Goal: Transaction & Acquisition: Obtain resource

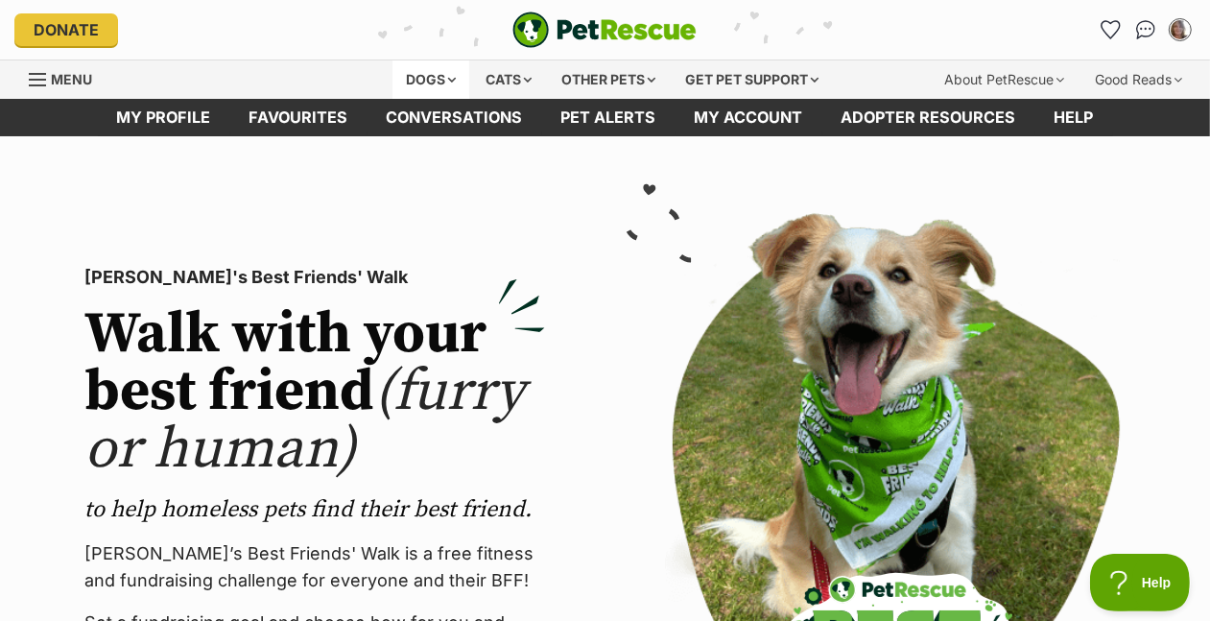
click at [392, 99] on div "Dogs" at bounding box center [430, 79] width 77 height 38
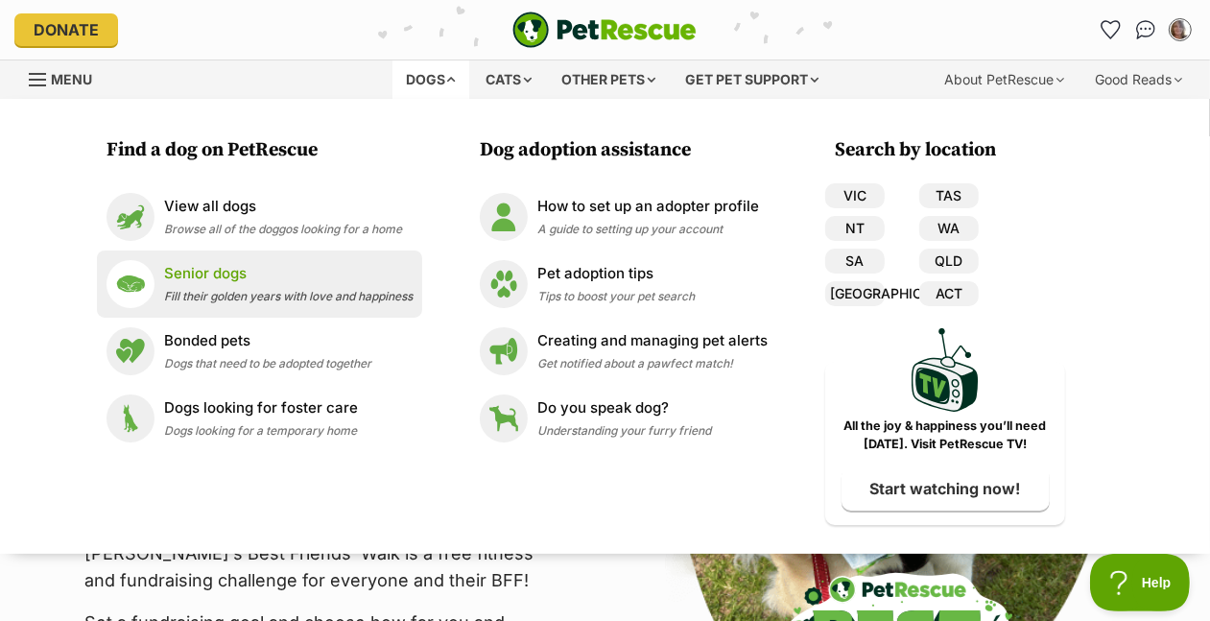
click at [164, 285] on p "Senior dogs" at bounding box center [288, 274] width 248 height 22
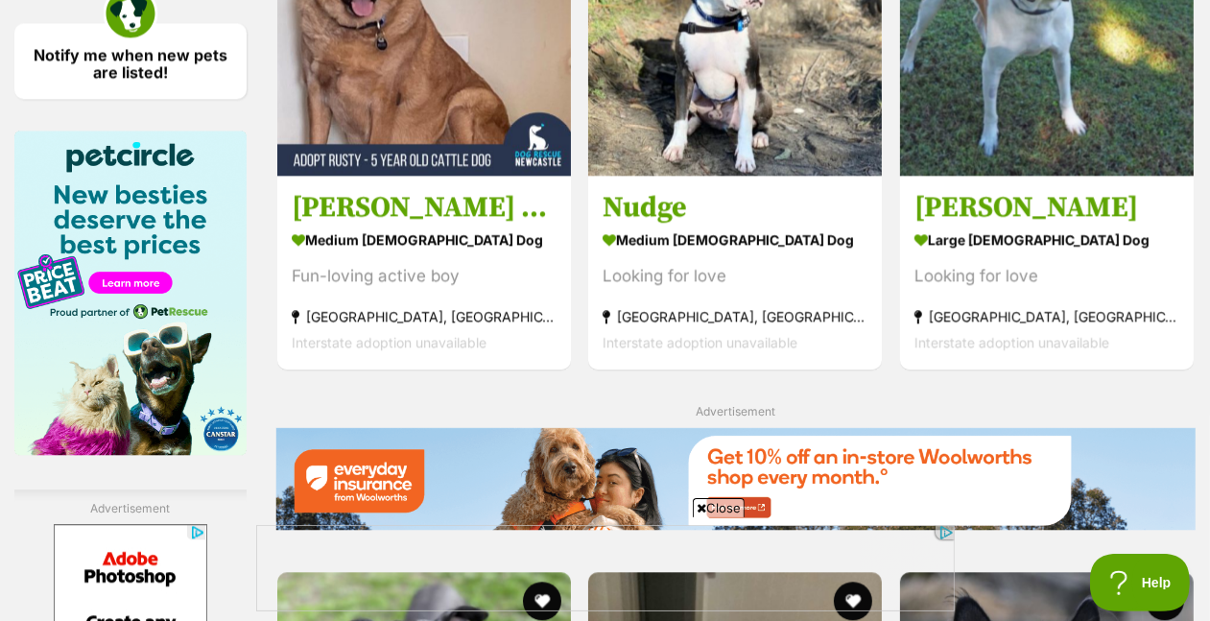
scroll to position [2984, 0]
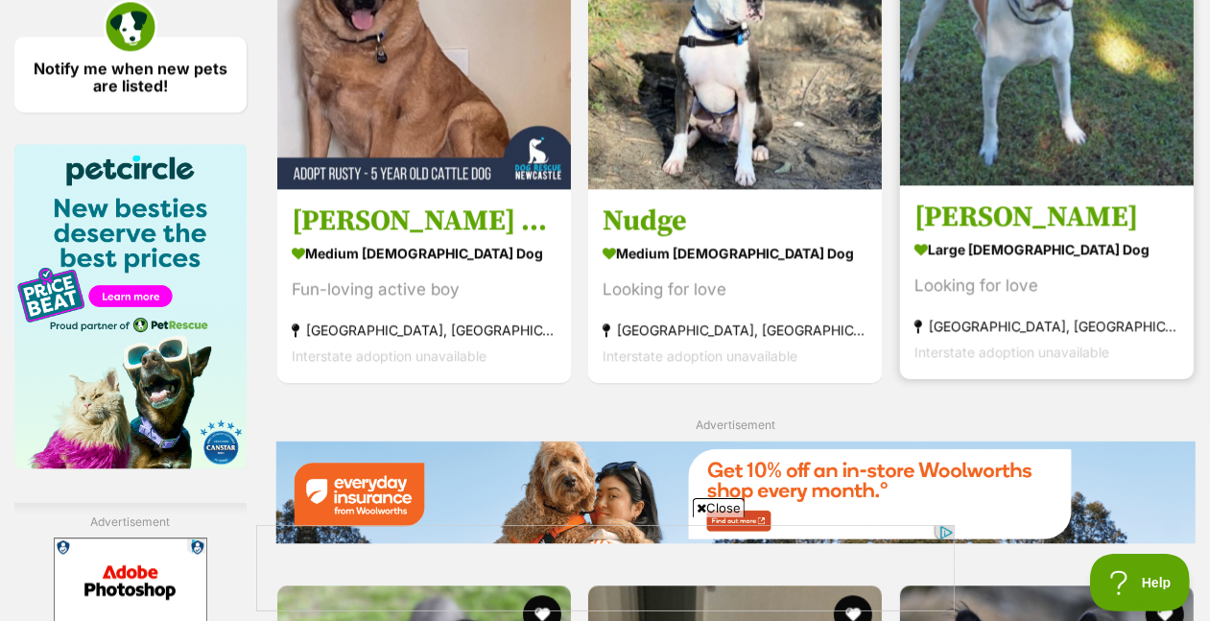
click at [1009, 185] on img at bounding box center [1047, 39] width 294 height 294
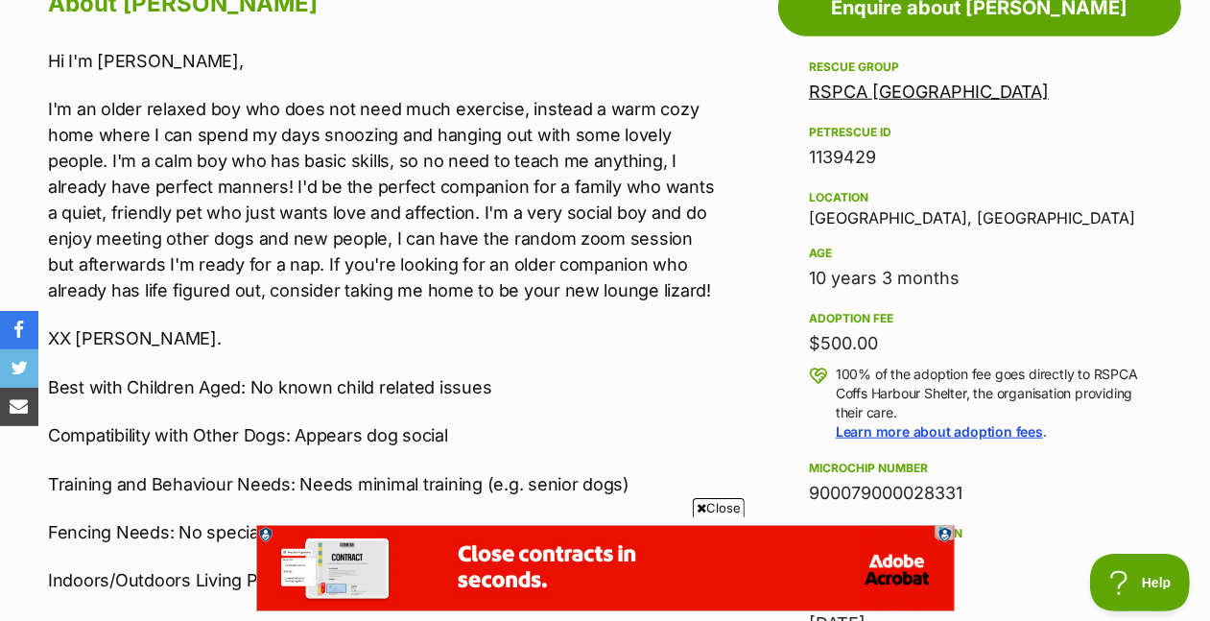
scroll to position [1104, 0]
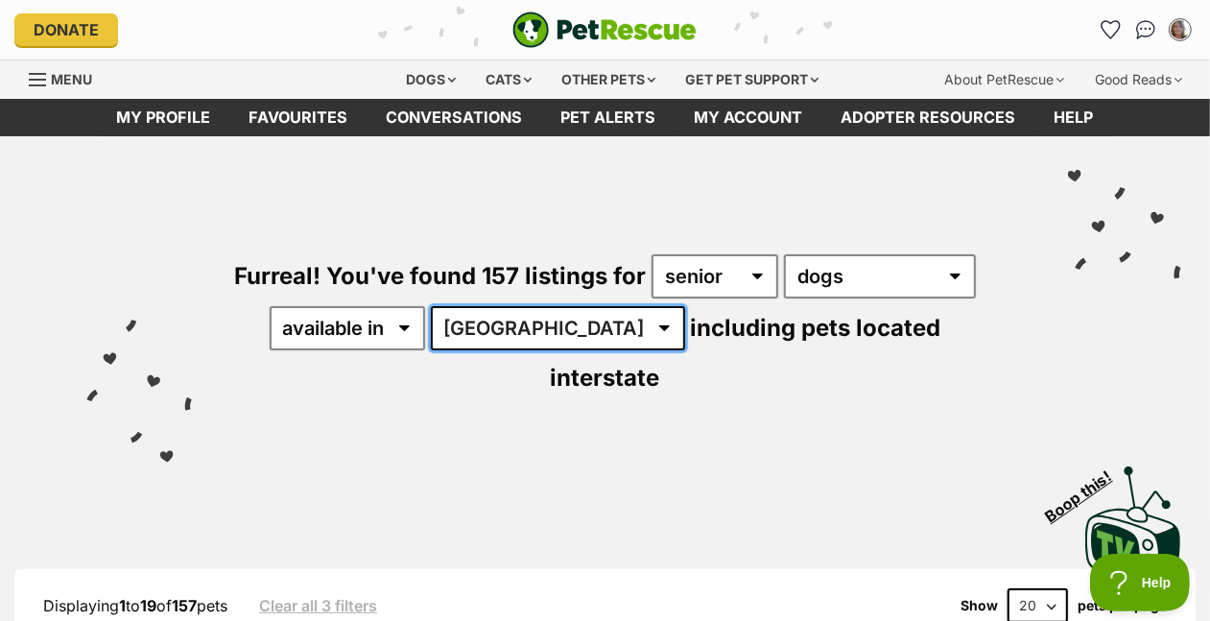
click at [431, 350] on select "Australia ACT NSW NT QLD SA TAS VIC WA" at bounding box center [558, 328] width 254 height 44
select select "VIC"
click at [431, 350] on select "Australia ACT NSW NT QLD SA TAS VIC WA" at bounding box center [558, 328] width 254 height 44
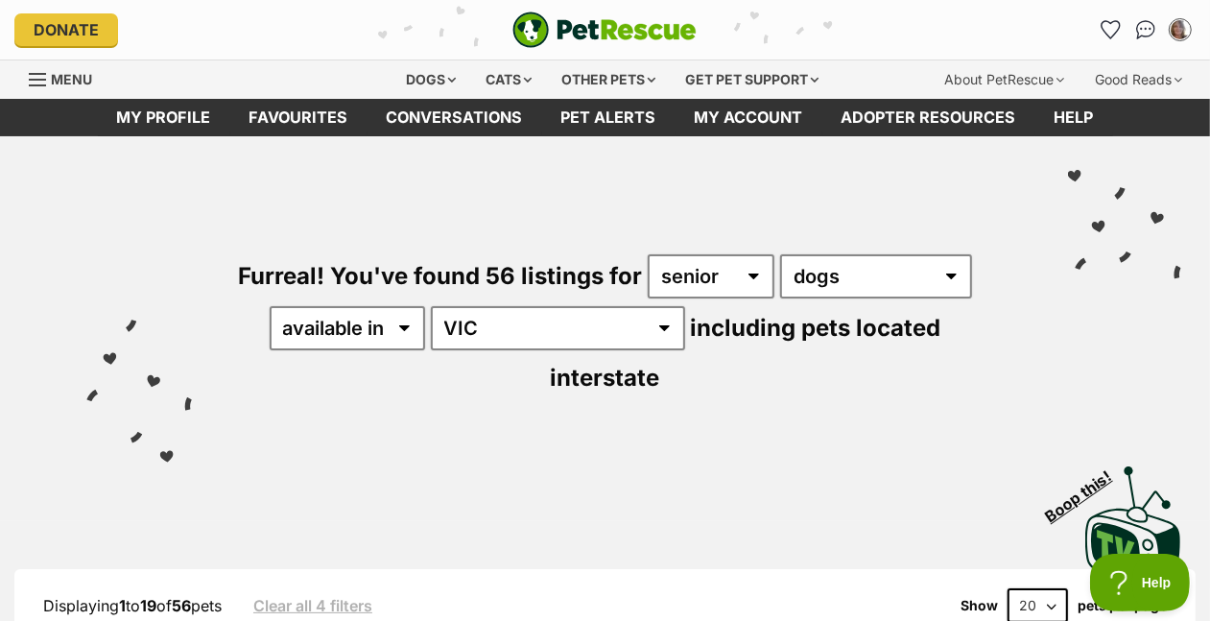
drag, startPoint x: 1220, startPoint y: 25, endPoint x: 1220, endPoint y: -10, distance: 34.5
click at [1099, 40] on icon "Favourites" at bounding box center [1110, 29] width 23 height 22
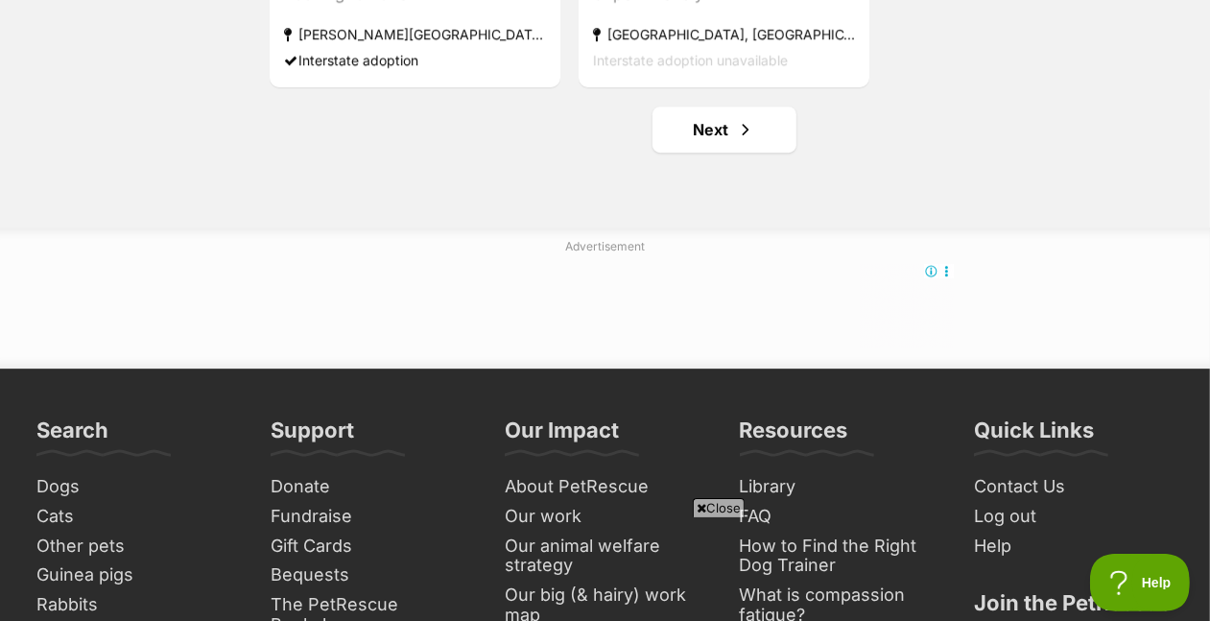
scroll to position [3832, 0]
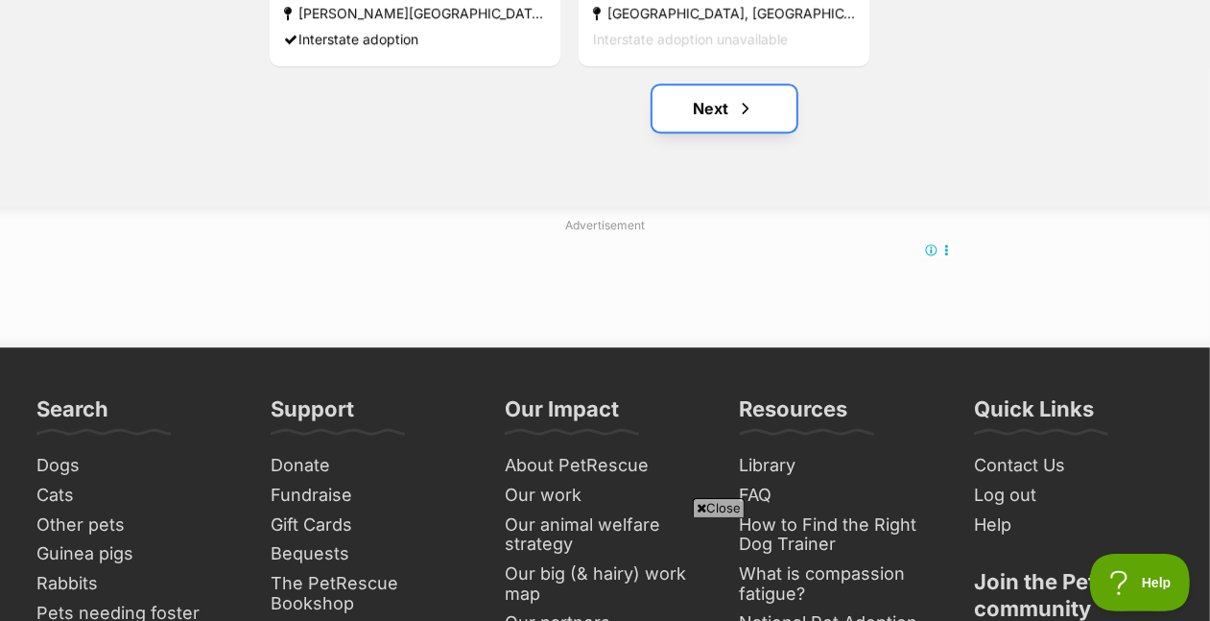
click at [717, 131] on link "Next" at bounding box center [724, 108] width 144 height 46
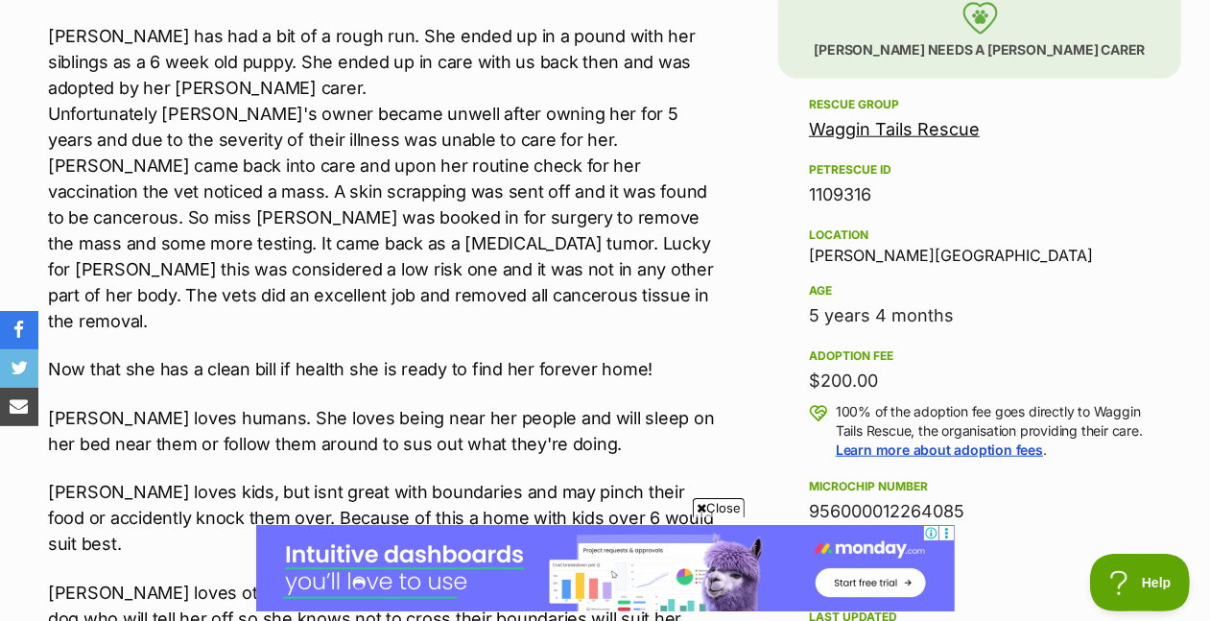
scroll to position [1131, 0]
